Goal: Information Seeking & Learning: Learn about a topic

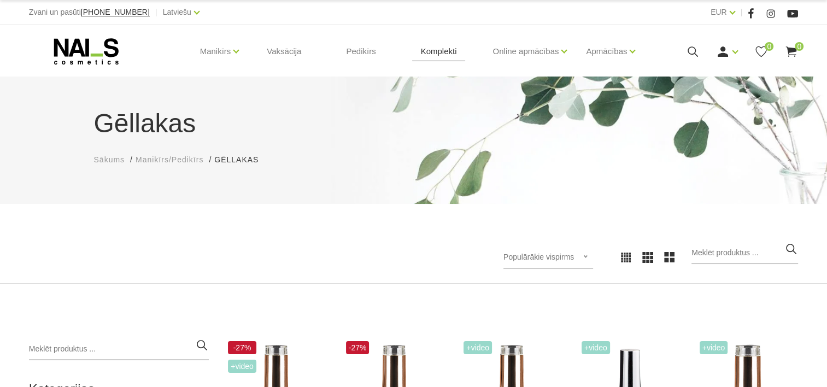
click at [443, 56] on link "Komplekti" at bounding box center [439, 51] width 54 height 52
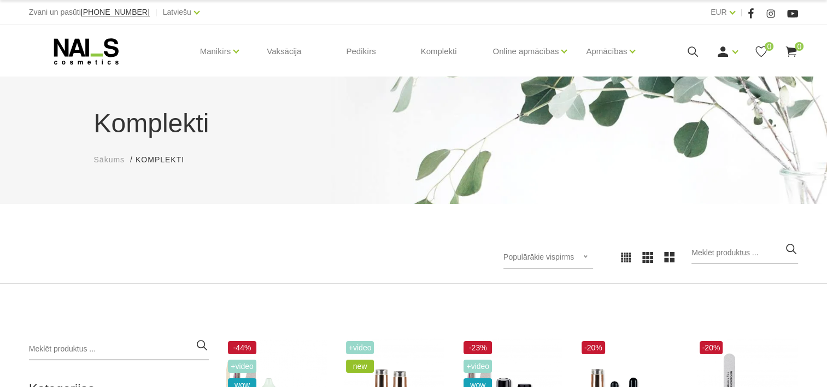
click at [74, 56] on icon at bounding box center [86, 51] width 115 height 27
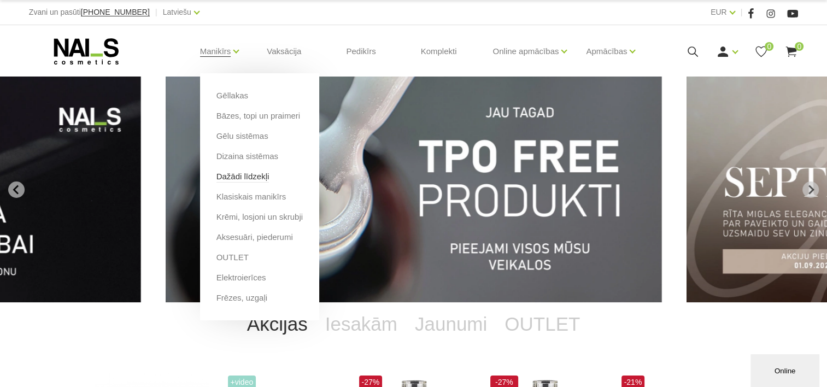
click at [238, 179] on link "Dažādi līdzekļi" at bounding box center [243, 177] width 53 height 12
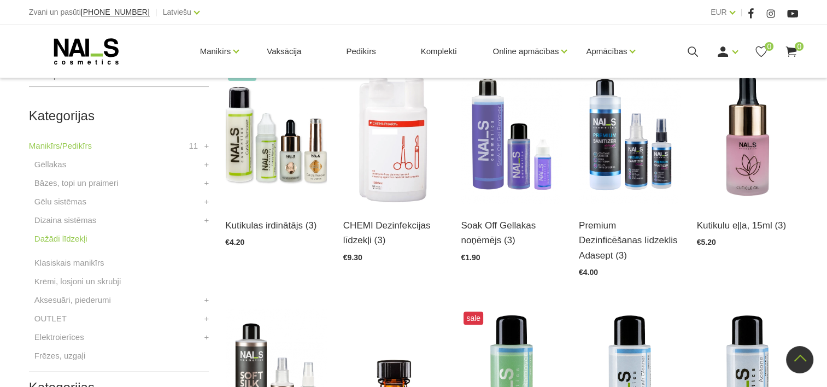
scroll to position [328, 0]
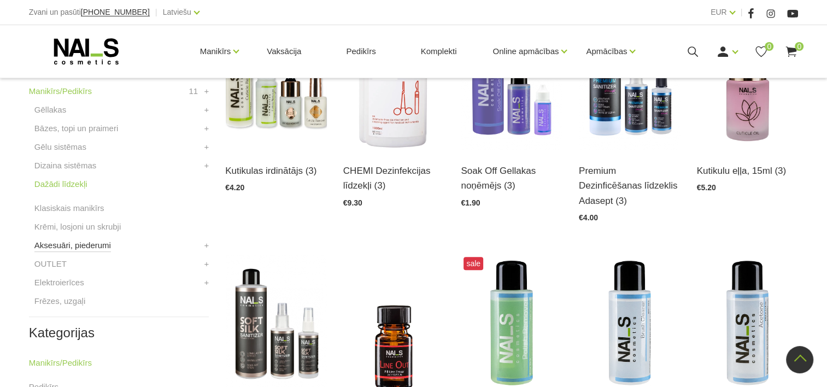
click at [72, 246] on link "Aksesuāri, piederumi" at bounding box center [72, 245] width 77 height 13
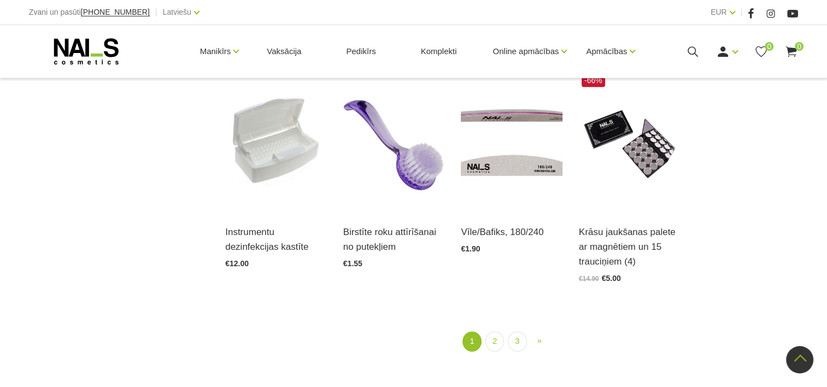
scroll to position [1258, 0]
click at [492, 332] on link "2" at bounding box center [495, 341] width 19 height 20
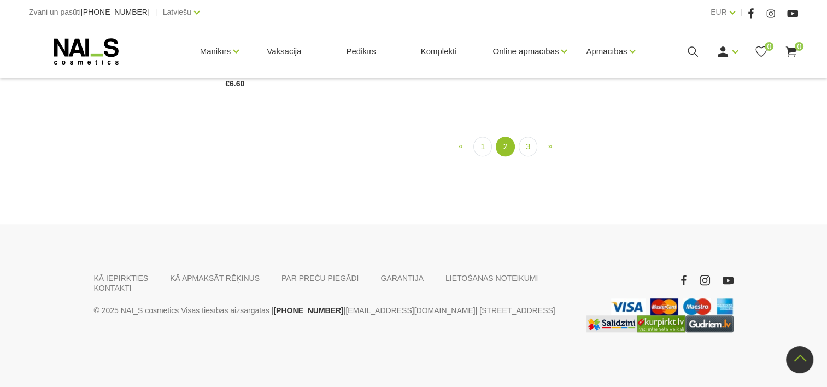
scroll to position [1153, 0]
click at [527, 157] on link "3" at bounding box center [528, 147] width 19 height 20
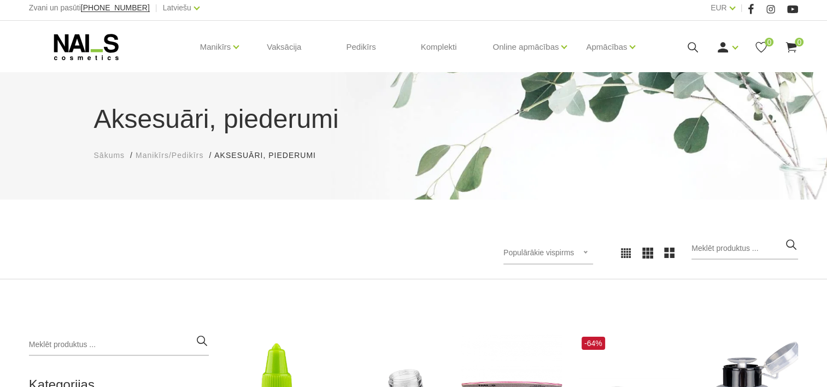
scroll to position [278, 0]
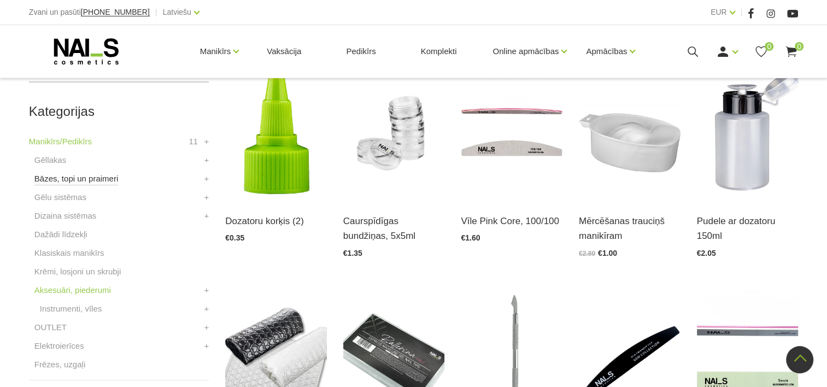
click at [96, 182] on link "Bāzes, topi un praimeri" at bounding box center [76, 178] width 84 height 13
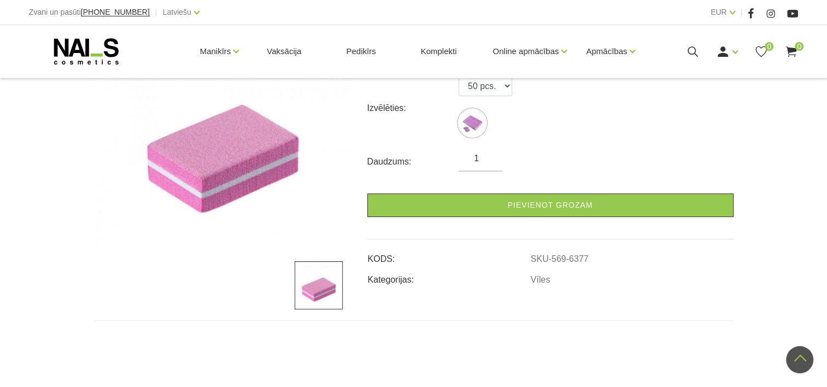
scroll to position [164, 0]
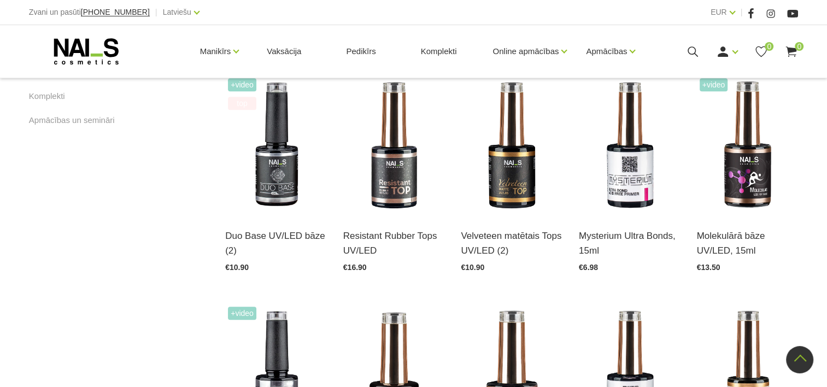
scroll to position [492, 0]
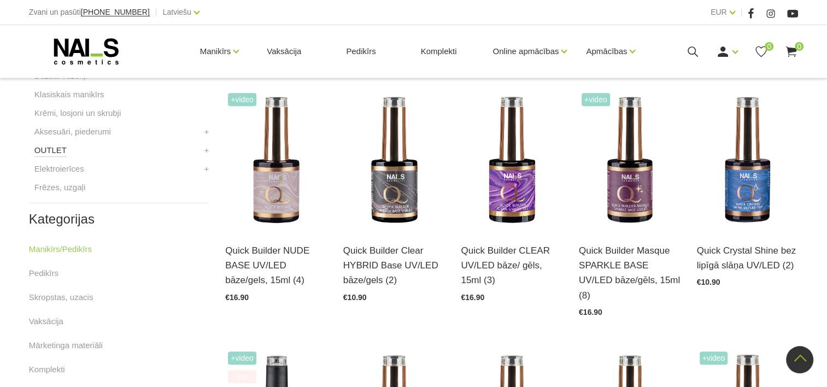
click at [49, 153] on link "OUTLET" at bounding box center [50, 150] width 32 height 13
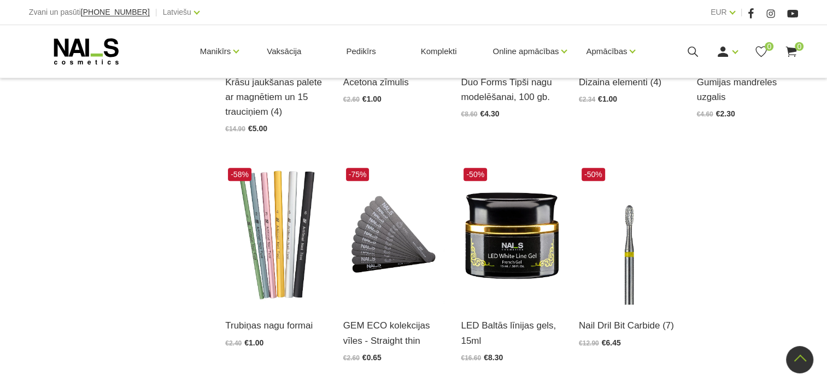
scroll to position [1203, 0]
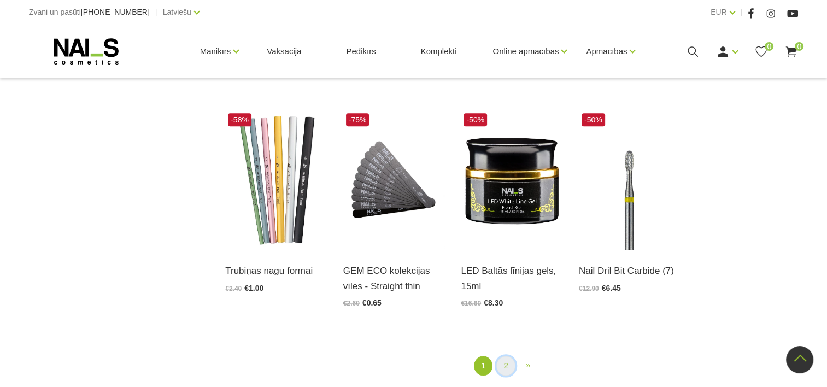
click at [499, 371] on link "2" at bounding box center [506, 366] width 19 height 20
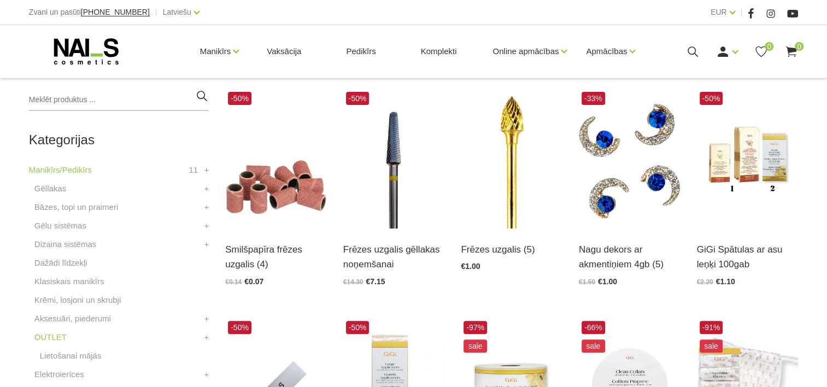
scroll to position [264, 0]
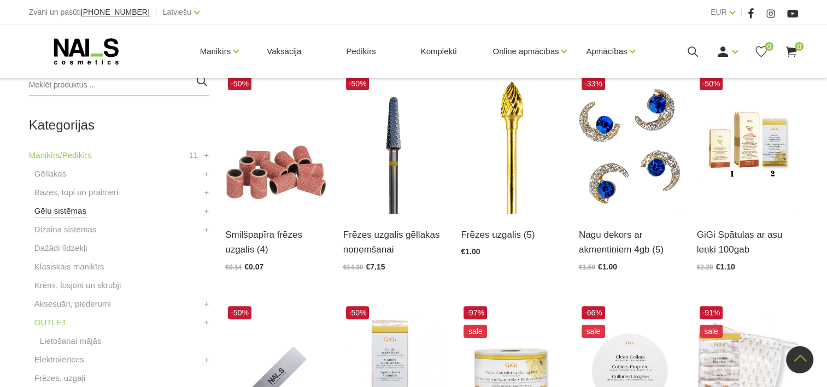
click at [72, 208] on link "Gēlu sistēmas" at bounding box center [60, 211] width 52 height 13
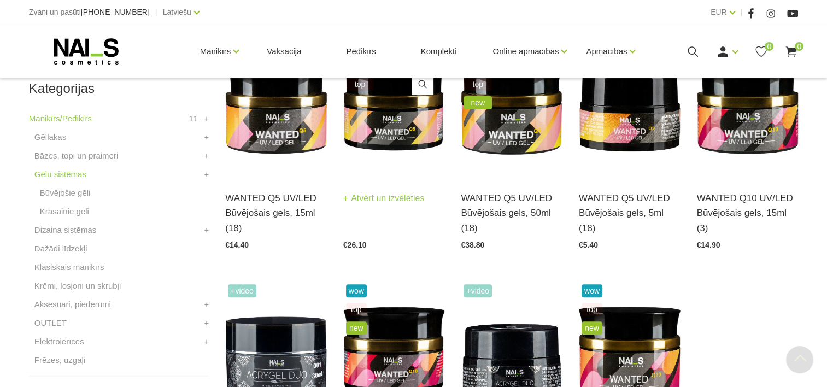
scroll to position [328, 0]
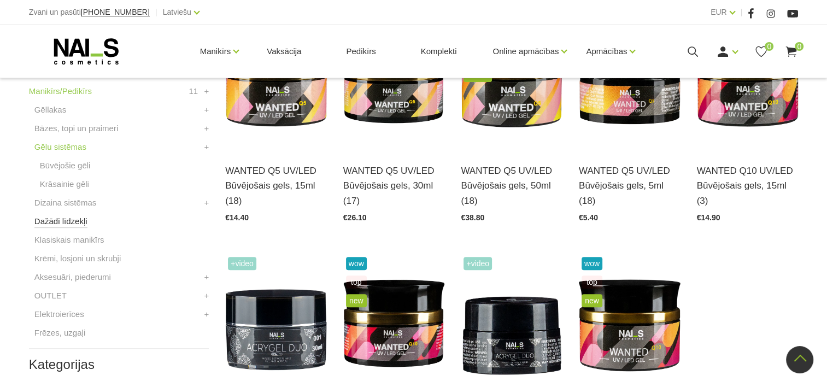
click at [72, 220] on link "Dažādi līdzekļi" at bounding box center [60, 221] width 53 height 13
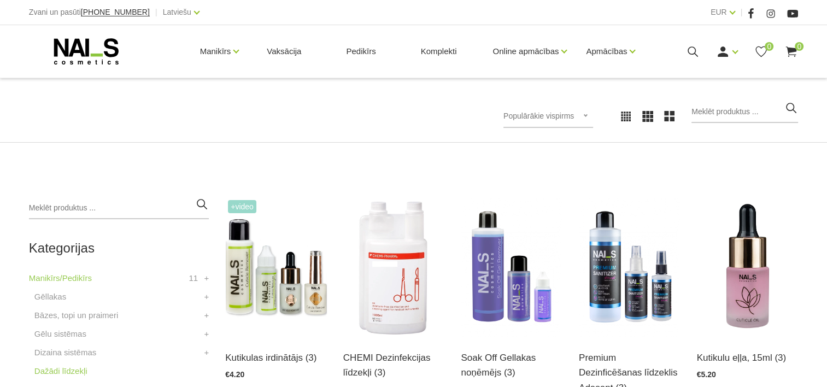
scroll to position [273, 0]
